Goal: Complete application form

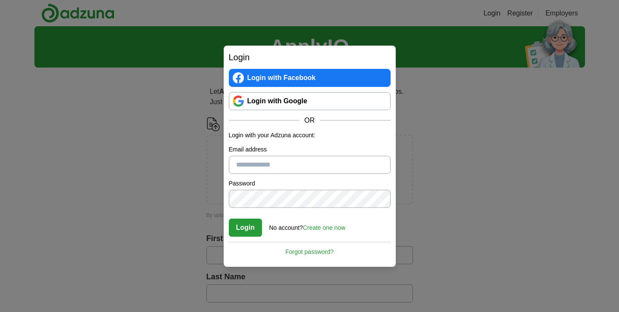
click at [316, 163] on input "Email address" at bounding box center [310, 165] width 162 height 18
type input "**********"
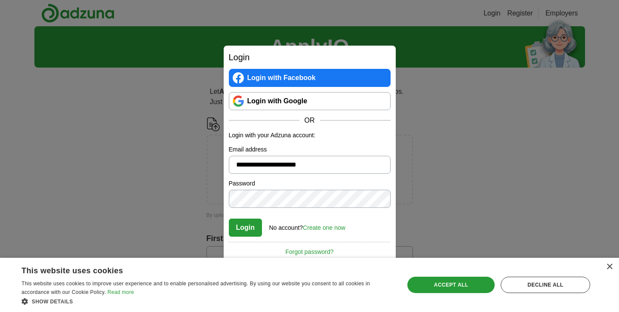
click at [244, 225] on button "Login" at bounding box center [246, 228] width 34 height 18
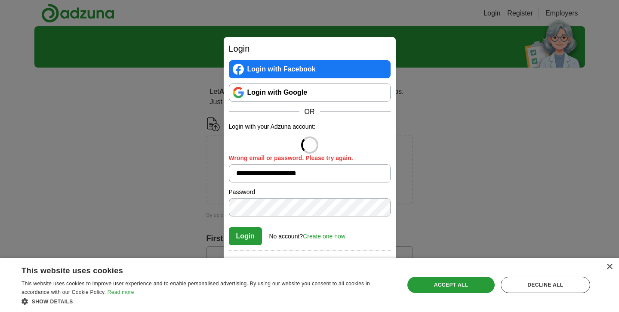
click at [613, 265] on div "× This website uses cookies This website uses cookies to improve user experienc…" at bounding box center [309, 285] width 619 height 54
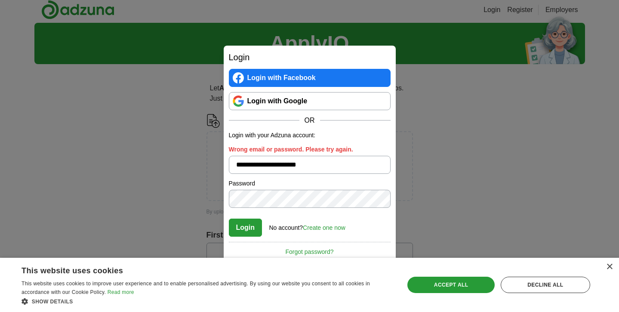
scroll to position [9, 0]
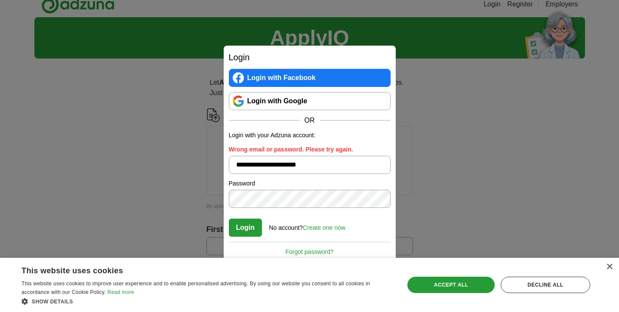
click at [342, 228] on link "Create one now" at bounding box center [324, 227] width 43 height 7
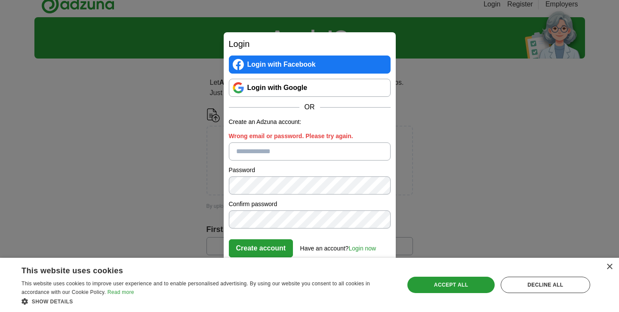
click at [248, 156] on input "Wrong email or password. Please try again." at bounding box center [310, 151] width 162 height 18
type input "**********"
click at [275, 247] on button "Create account" at bounding box center [261, 248] width 65 height 18
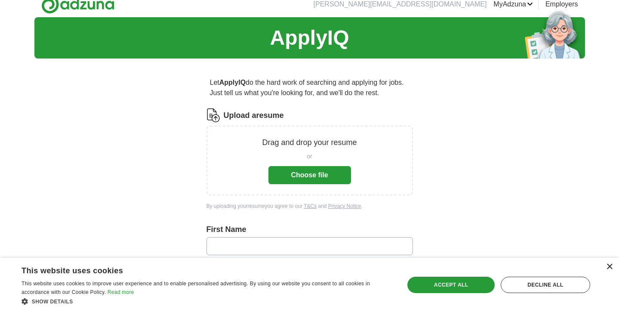
click at [607, 268] on div "×" at bounding box center [609, 267] width 6 height 6
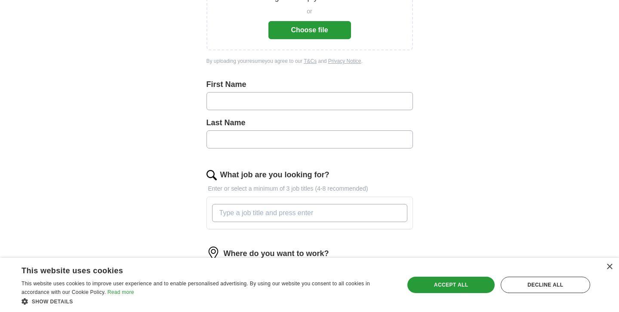
scroll to position [228, 0]
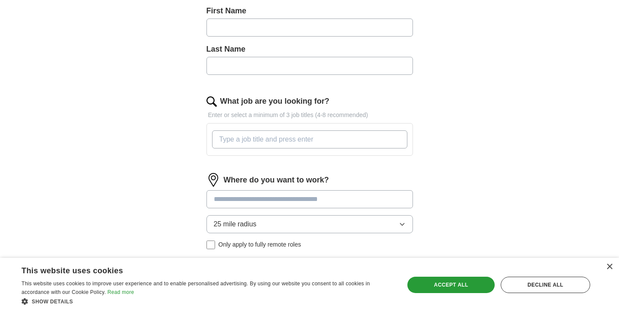
click at [352, 136] on input "What job are you looking for?" at bounding box center [309, 139] width 195 height 18
type input "Chief Marketing Officer"
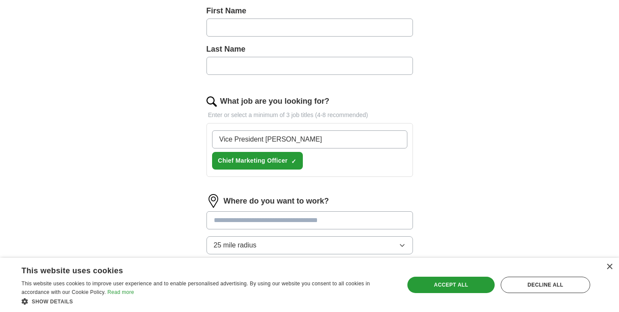
type input "Vice President Markting"
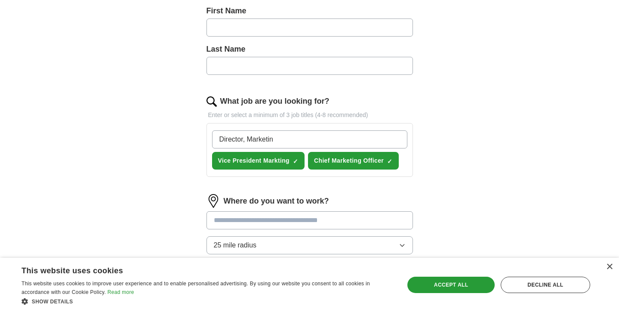
type input "Director, Marketing"
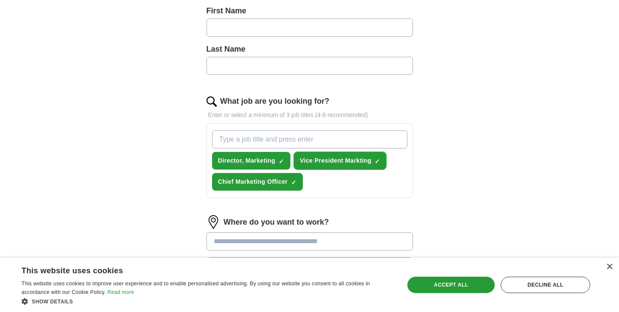
click at [0, 0] on span "×" at bounding box center [0, 0] width 0 height 0
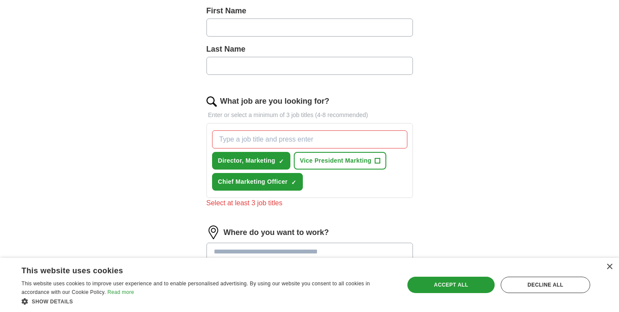
click at [317, 140] on input "What job are you looking for?" at bounding box center [309, 139] width 195 height 18
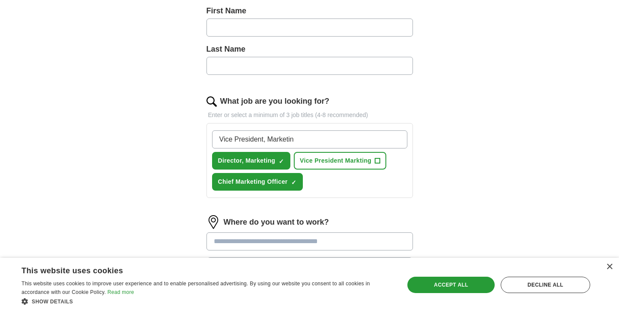
type input "Vice President, Marketing"
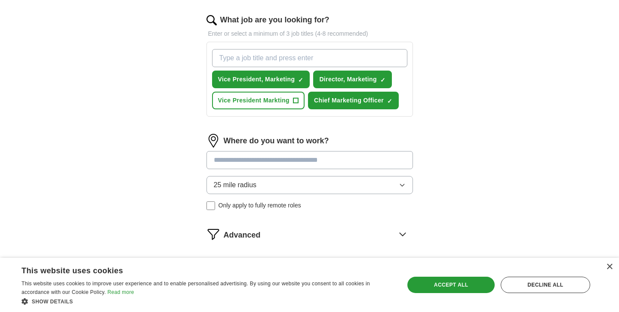
scroll to position [309, 0]
click at [351, 160] on input at bounding box center [309, 160] width 206 height 18
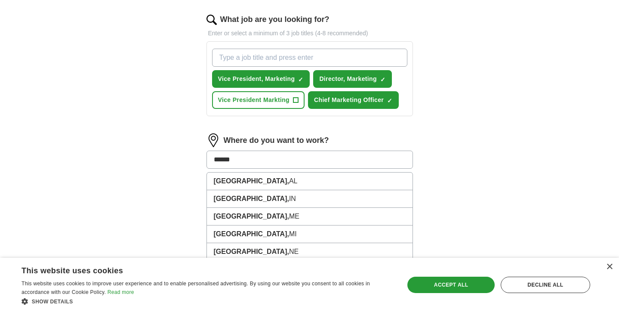
type input "*******"
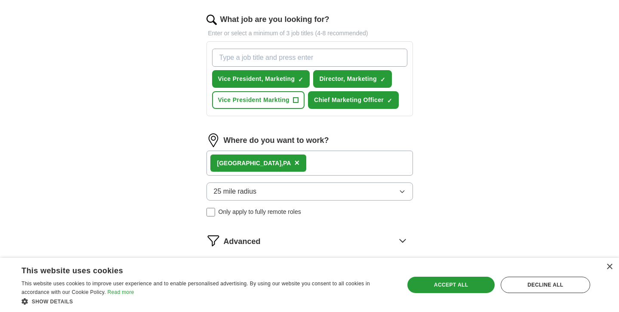
click at [365, 185] on button "25 mile radius" at bounding box center [309, 191] width 206 height 18
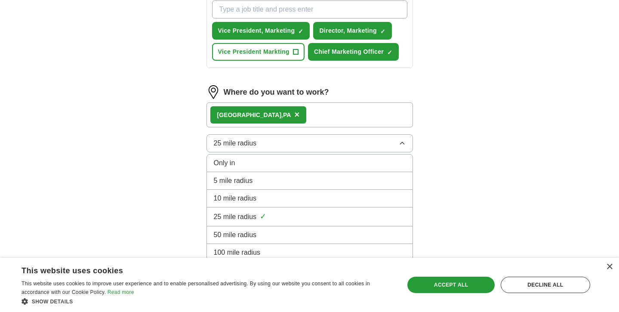
scroll to position [368, 0]
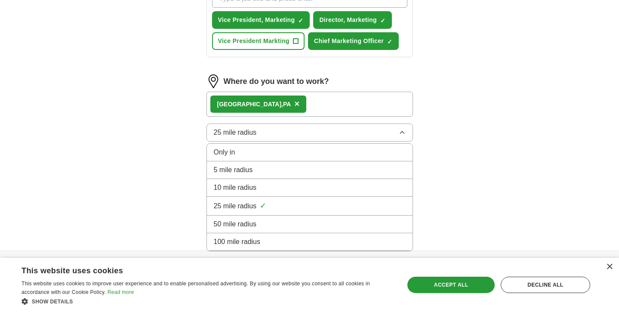
click at [303, 221] on div "50 mile radius" at bounding box center [310, 224] width 192 height 10
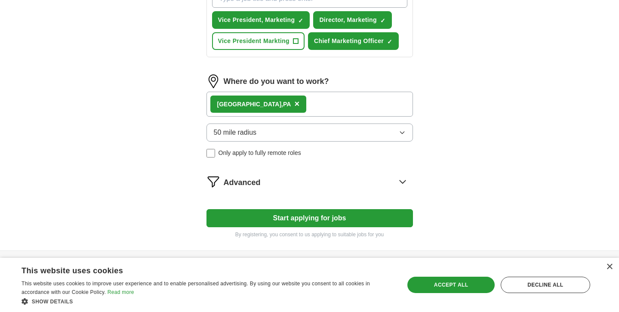
click at [366, 105] on div "York, PA ×" at bounding box center [309, 104] width 206 height 25
click at [399, 109] on div "York, PA ×" at bounding box center [309, 104] width 206 height 25
click at [294, 105] on span "×" at bounding box center [296, 103] width 5 height 9
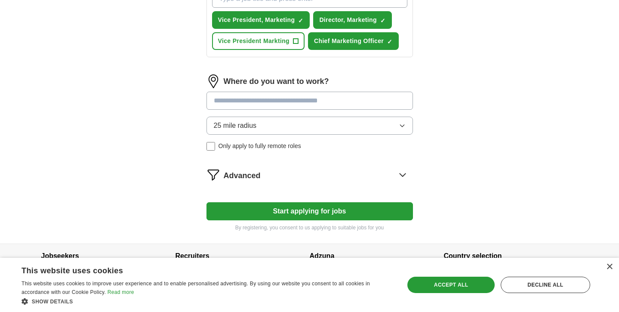
click at [278, 105] on input at bounding box center [309, 101] width 206 height 18
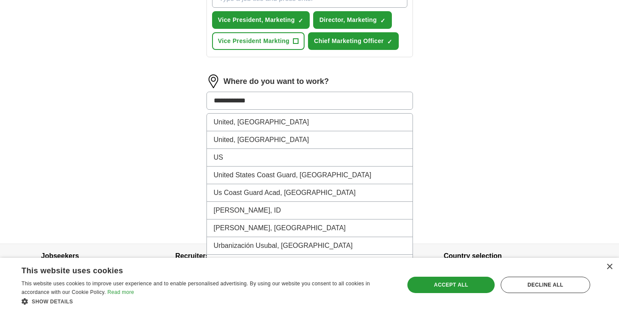
type input "**********"
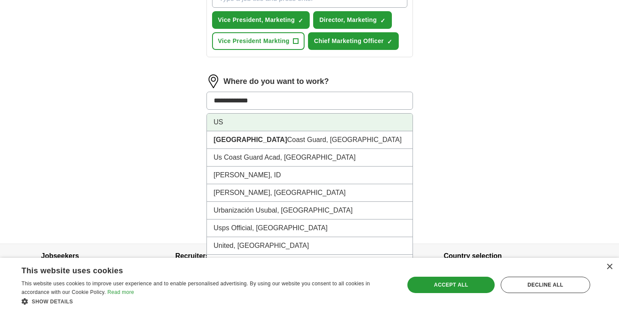
click at [217, 123] on li "US" at bounding box center [310, 123] width 206 height 18
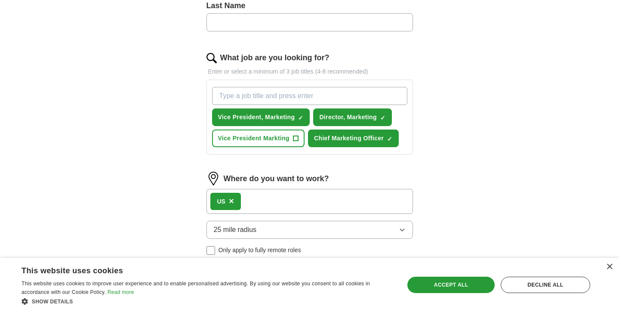
scroll to position [269, 0]
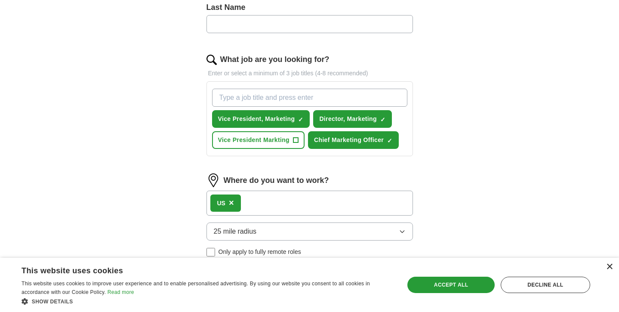
click at [610, 265] on div "×" at bounding box center [609, 267] width 6 height 6
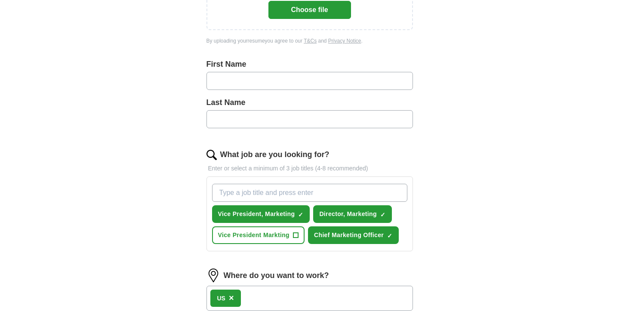
scroll to position [172, 0]
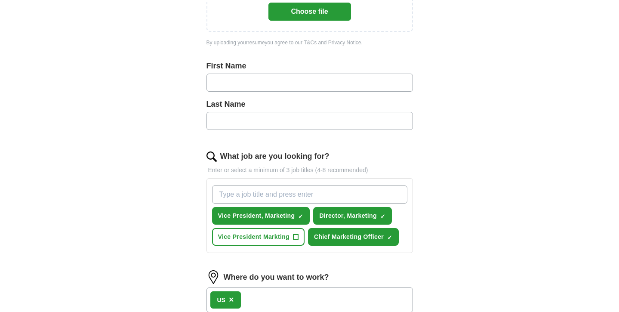
click at [402, 89] on input "text" at bounding box center [309, 83] width 206 height 18
type input "*****"
type input "******"
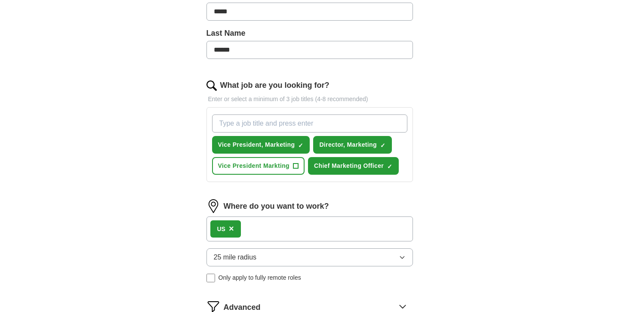
scroll to position [244, 0]
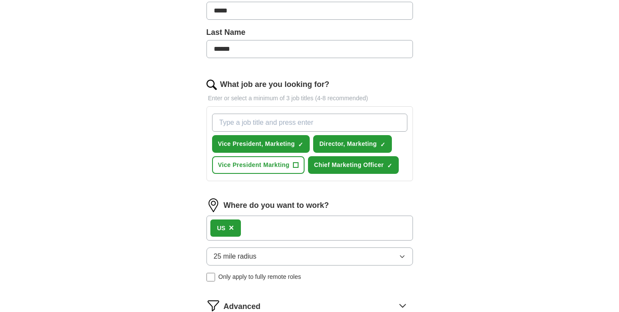
click at [285, 121] on input "What job are you looking for?" at bounding box center [309, 123] width 195 height 18
type input "Head of Marketing"
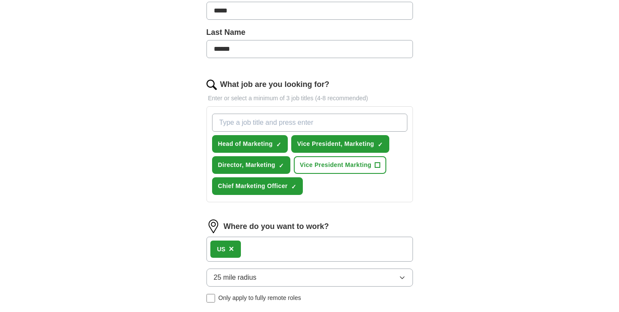
click at [210, 81] on img at bounding box center [211, 85] width 10 height 10
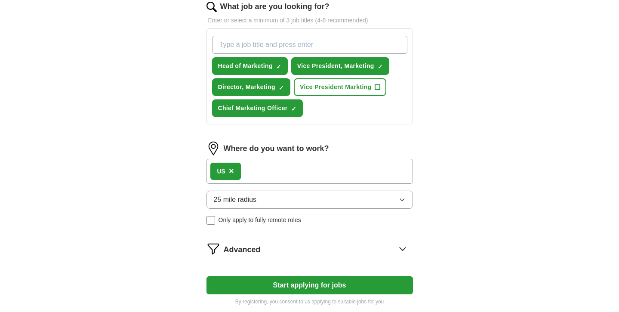
scroll to position [389, 0]
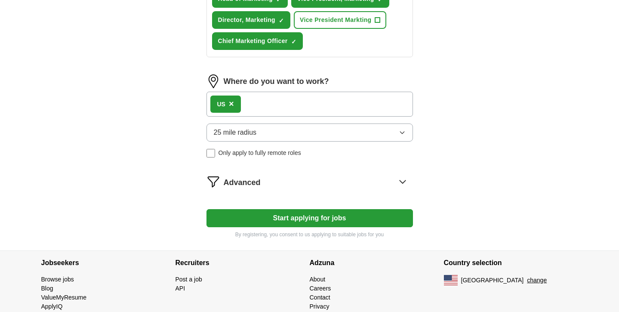
click at [401, 181] on icon at bounding box center [403, 182] width 14 height 14
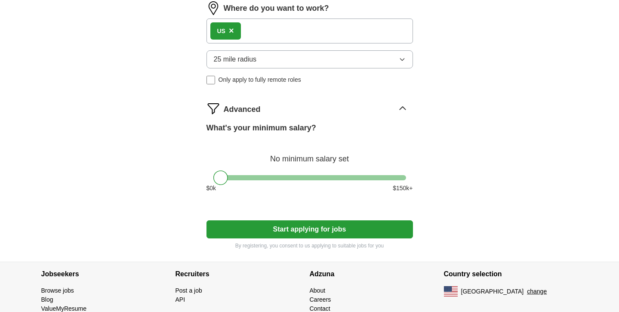
scroll to position [465, 0]
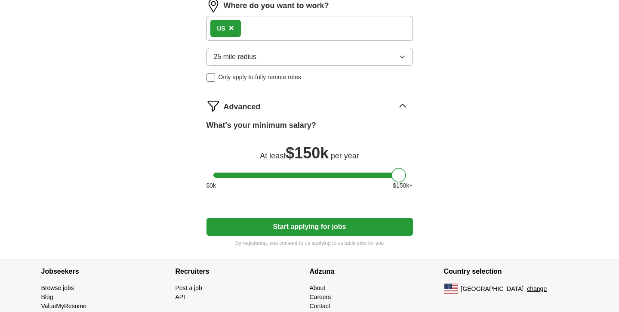
drag, startPoint x: 224, startPoint y: 175, endPoint x: 450, endPoint y: 165, distance: 226.5
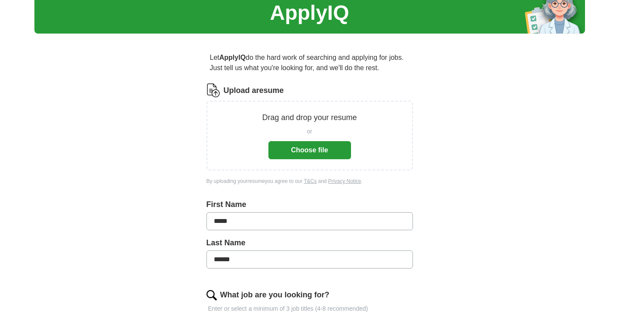
scroll to position [0, 0]
